Goal: Task Accomplishment & Management: Use online tool/utility

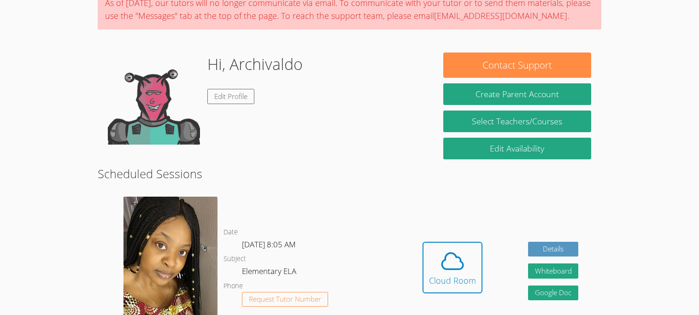
scroll to position [147, 0]
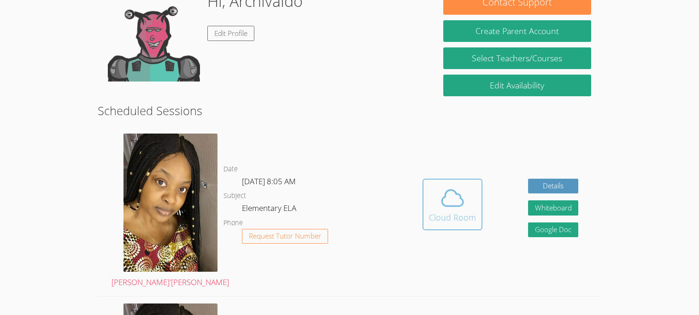
click at [431, 204] on span at bounding box center [452, 198] width 47 height 26
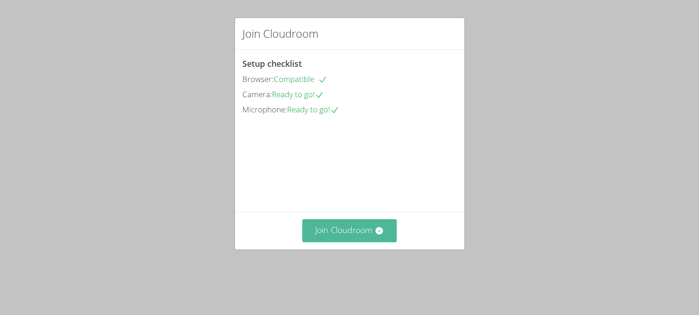
click at [330, 242] on button "Join Cloudroom" at bounding box center [349, 230] width 95 height 23
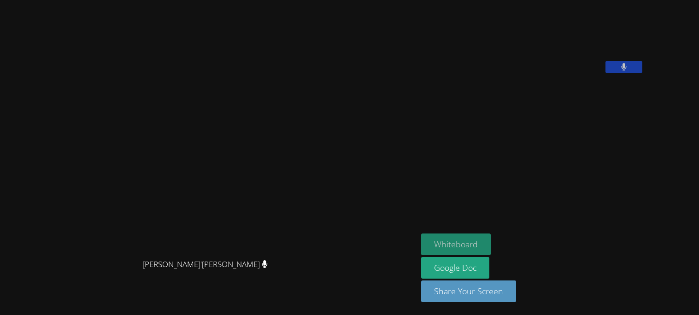
click at [474, 248] on button "Whiteboard" at bounding box center [456, 245] width 70 height 22
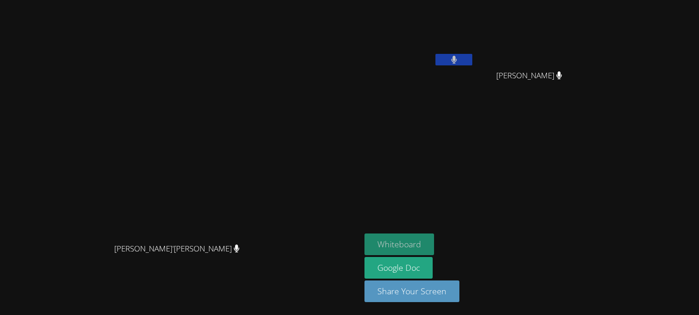
click at [434, 243] on button "Whiteboard" at bounding box center [400, 245] width 70 height 22
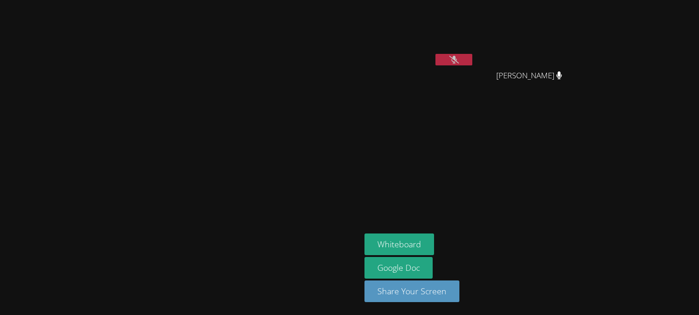
click at [250, 168] on video at bounding box center [181, 139] width 138 height 199
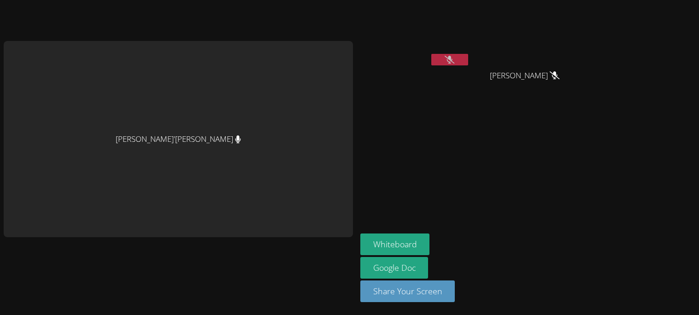
click at [73, 71] on div "[PERSON_NAME]'[PERSON_NAME]" at bounding box center [178, 139] width 349 height 196
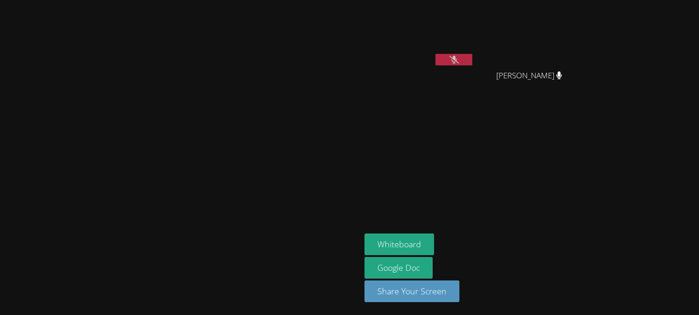
click at [473, 64] on button at bounding box center [454, 60] width 37 height 12
click at [588, 32] on video at bounding box center [533, 35] width 110 height 62
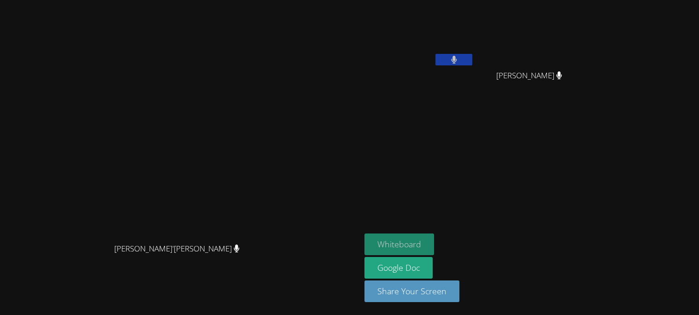
click at [434, 234] on button "Whiteboard" at bounding box center [400, 245] width 70 height 22
